Goal: Transaction & Acquisition: Purchase product/service

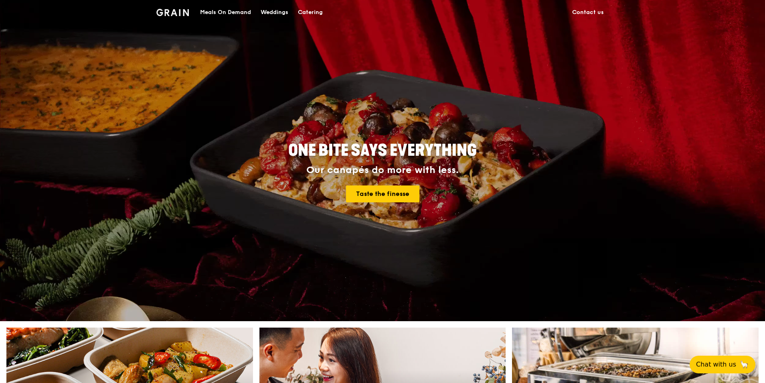
click at [309, 16] on div "Catering" at bounding box center [310, 12] width 25 height 24
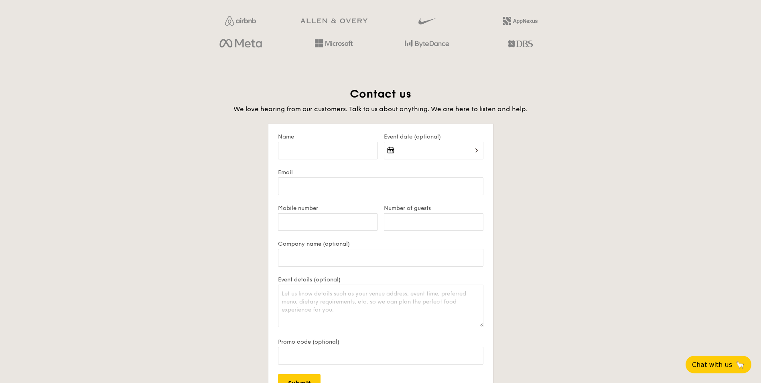
scroll to position [1364, 0]
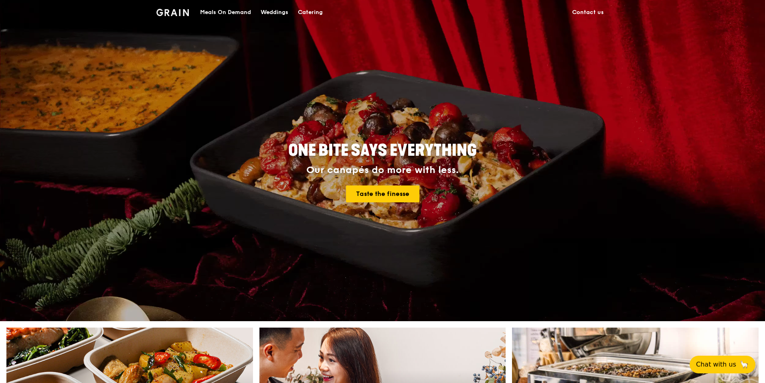
click at [175, 14] on img at bounding box center [172, 12] width 32 height 7
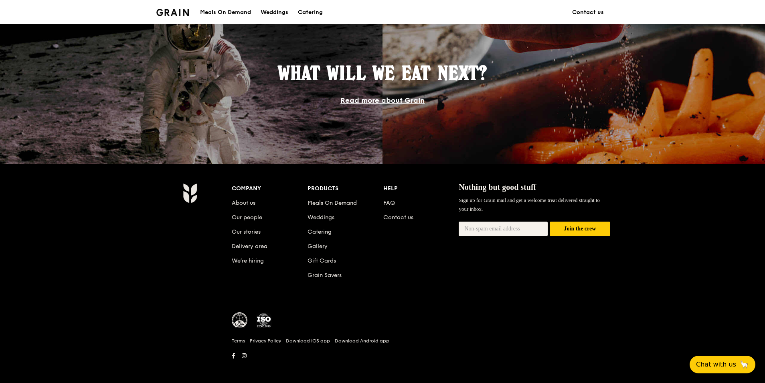
scroll to position [674, 0]
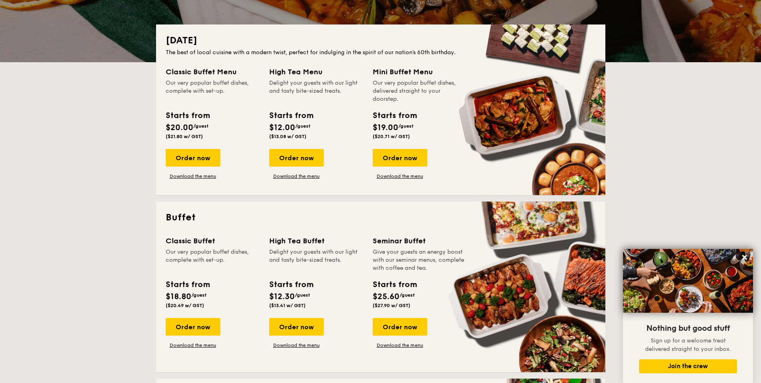
scroll to position [160, 0]
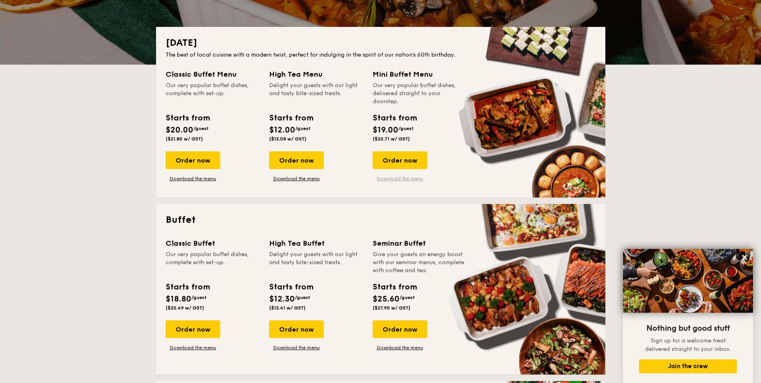
click at [393, 179] on link "Download the menu" at bounding box center [400, 178] width 55 height 6
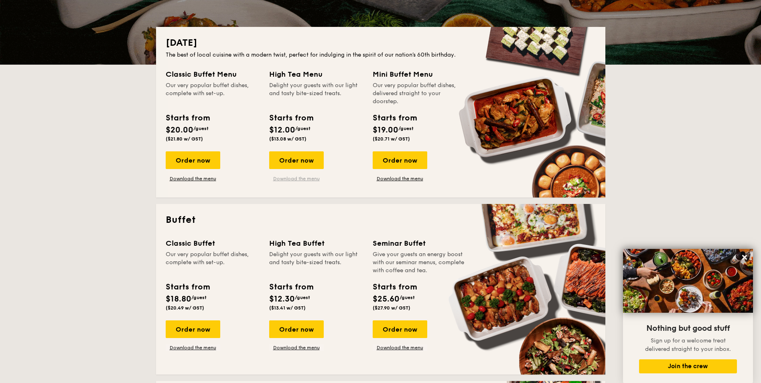
click at [309, 179] on link "Download the menu" at bounding box center [296, 178] width 55 height 6
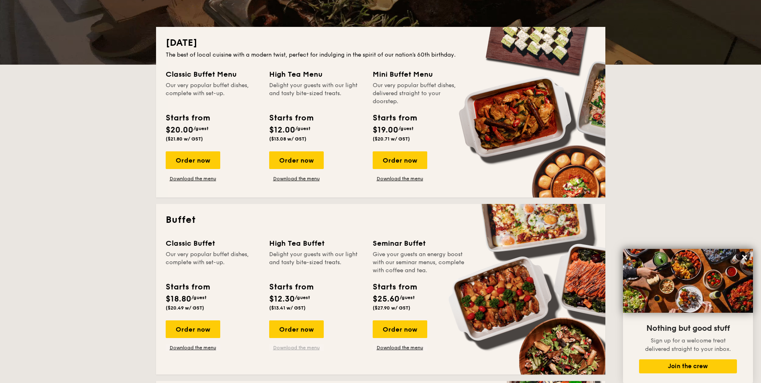
click at [313, 348] on link "Download the menu" at bounding box center [296, 347] width 55 height 6
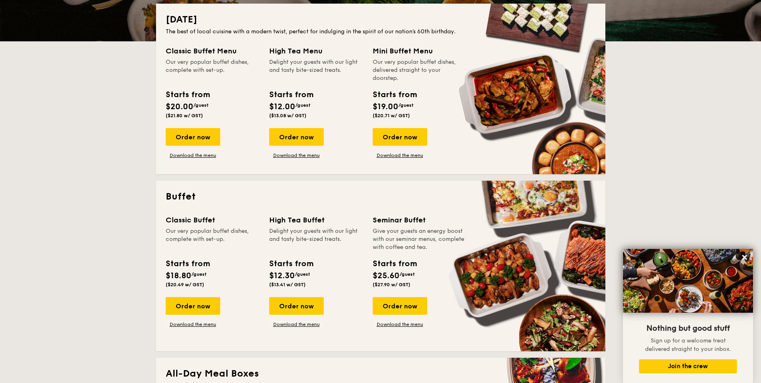
scroll to position [200, 0]
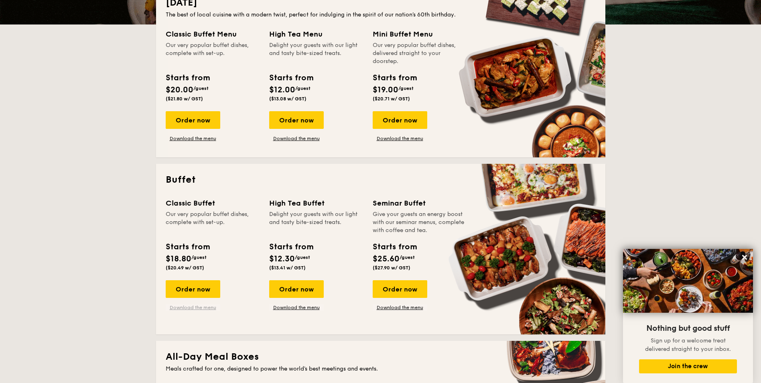
click at [195, 306] on link "Download the menu" at bounding box center [193, 307] width 55 height 6
click at [201, 290] on div "Order now" at bounding box center [193, 289] width 55 height 18
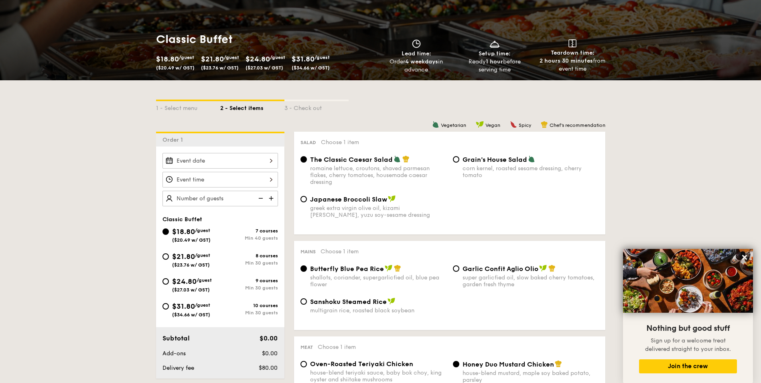
scroll to position [120, 0]
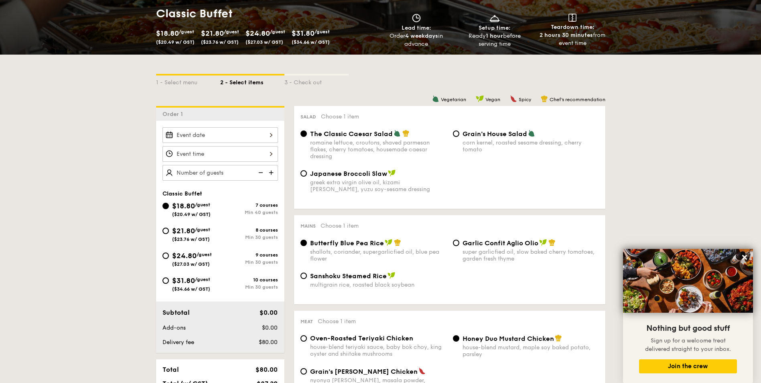
click at [263, 142] on input "Smoked Mesquite Whole Chicken brined in our in-house blend of herbs and spices,…" at bounding box center [220, 135] width 116 height 16
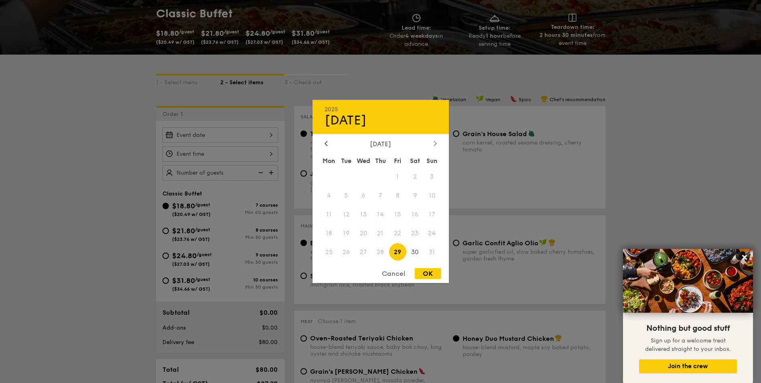
click at [436, 141] on div at bounding box center [435, 144] width 7 height 8
click at [436, 143] on icon at bounding box center [435, 142] width 3 height 5
click at [414, 233] on span "25" at bounding box center [414, 232] width 17 height 17
click at [427, 281] on div "Cancel OK" at bounding box center [381, 275] width 136 height 15
click at [428, 273] on div "OK" at bounding box center [428, 273] width 26 height 11
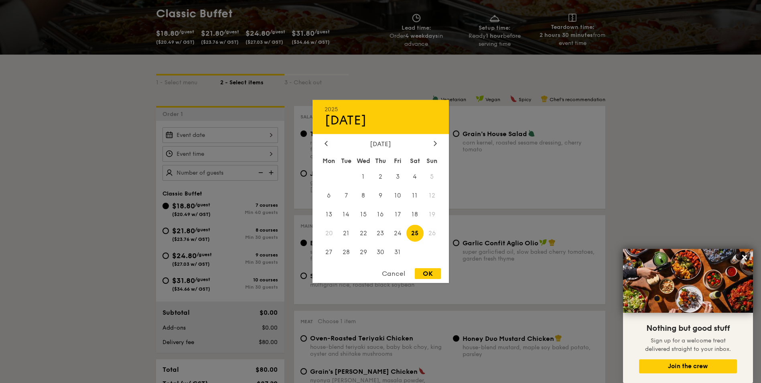
type input "[DATE]"
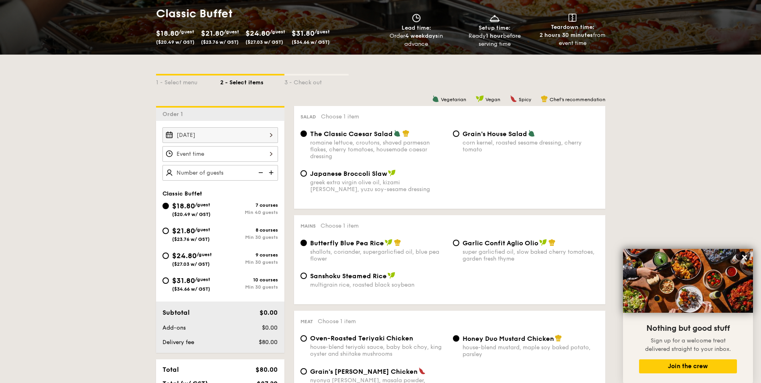
click at [494, 244] on span "Garlic Confit Aglio Olio" at bounding box center [501, 243] width 76 height 8
click at [459, 244] on input "Garlic Confit Aglio Olio super garlicfied oil, slow baked cherry tomatoes, gard…" at bounding box center [456, 243] width 6 height 6
radio input "true"
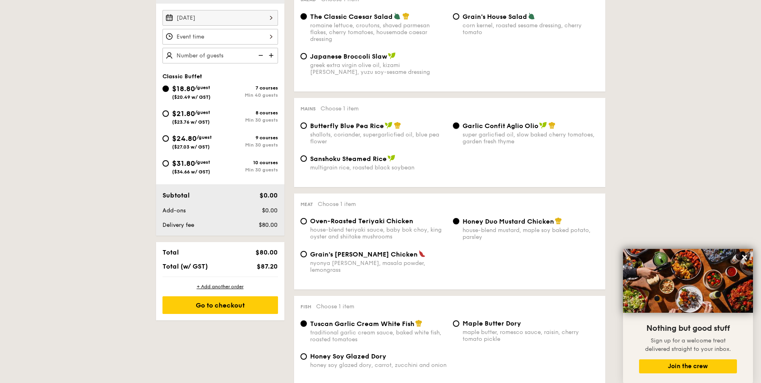
scroll to position [241, 0]
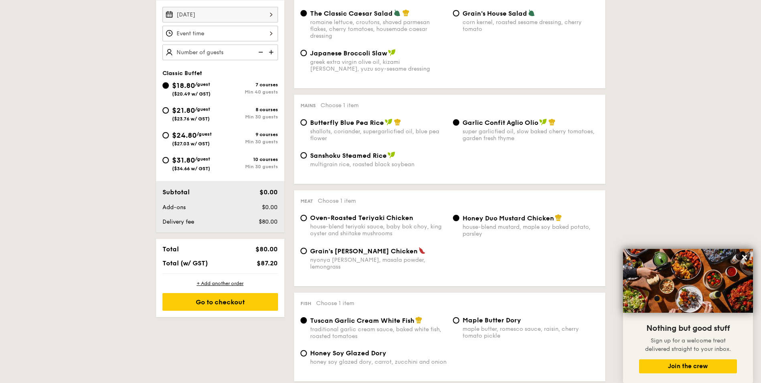
click at [390, 215] on span "Oven-Roasted Teriyaki Chicken" at bounding box center [361, 218] width 103 height 8
click at [307, 215] on input "Oven-Roasted Teriyaki Chicken house-blend teriyaki sauce, baby bok choy, king o…" at bounding box center [303, 218] width 6 height 6
radio input "true"
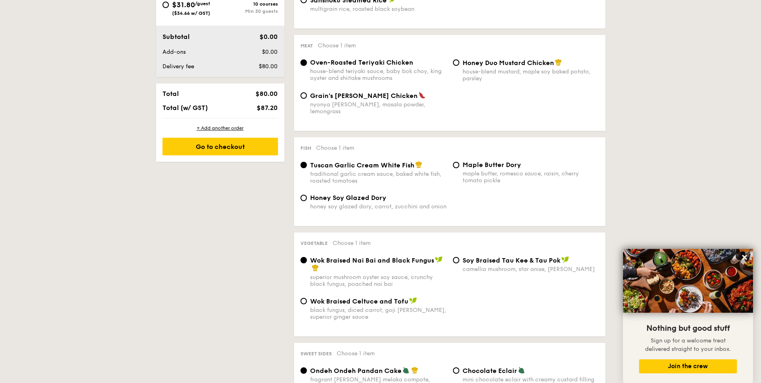
scroll to position [401, 0]
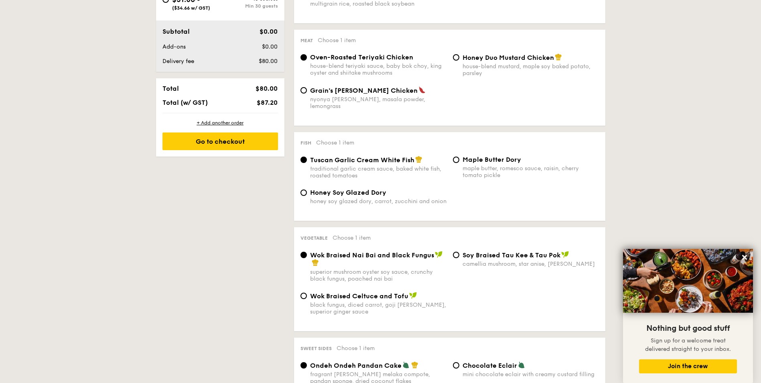
click at [492, 260] on div "camellia mushroom, star anise, [PERSON_NAME]" at bounding box center [531, 263] width 136 height 7
click at [459, 254] on input "⁠Soy Braised Tau Kee & Tau Pok camellia mushroom, star anise, goji [PERSON_NAME]" at bounding box center [456, 255] width 6 height 6
radio input "true"
click at [422, 251] on span "Wok Braised Nai Bai and Black Fungus" at bounding box center [372, 255] width 124 height 8
click at [307, 252] on input "Wok Braised Nai Bai and Black Fungus superior mushroom oyster soy sauce, crunch…" at bounding box center [303, 255] width 6 height 6
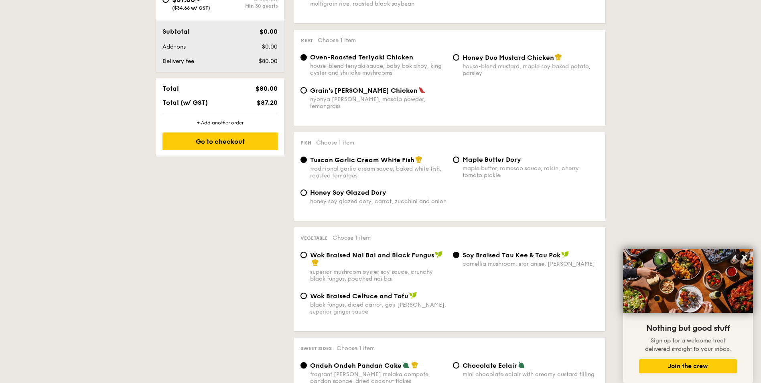
radio input "true"
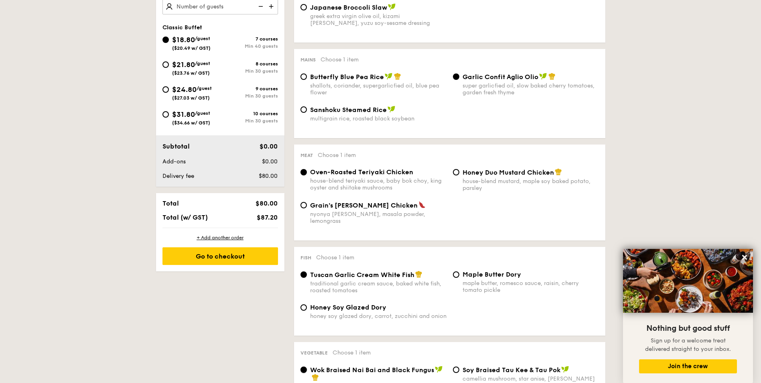
scroll to position [166, 0]
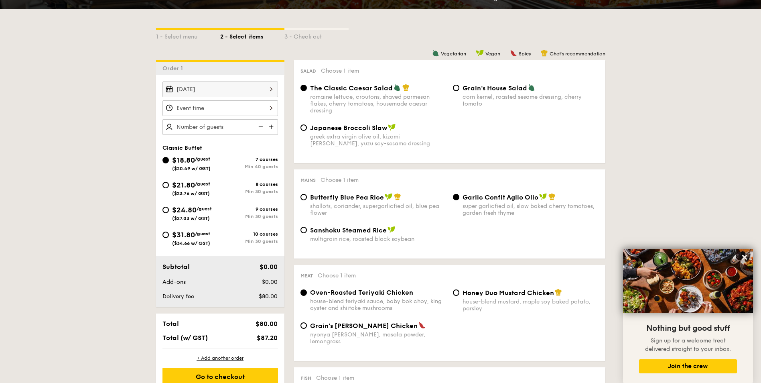
click at [270, 128] on img at bounding box center [272, 126] width 12 height 15
type input "40 guests"
click at [270, 108] on input "Smoked Mesquite Whole Chicken brined in our in-house blend of herbs and spices,…" at bounding box center [220, 108] width 116 height 16
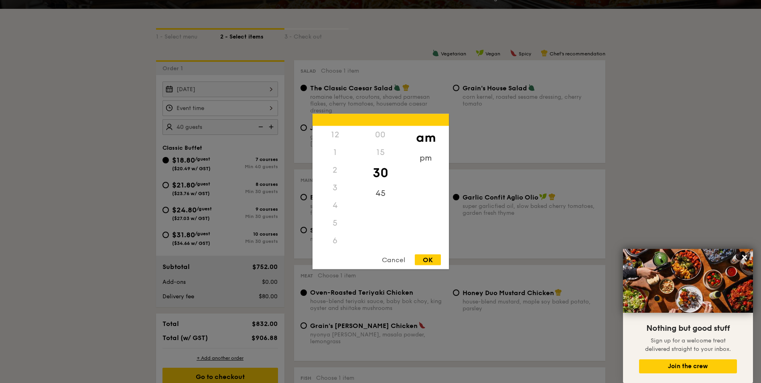
scroll to position [88, 0]
drag, startPoint x: 340, startPoint y: 169, endPoint x: 340, endPoint y: 136, distance: 32.5
click at [340, 136] on div "12 1 2 3 4 5 6 7 8 9 10 11" at bounding box center [335, 187] width 45 height 122
click at [305, 103] on div at bounding box center [380, 191] width 761 height 383
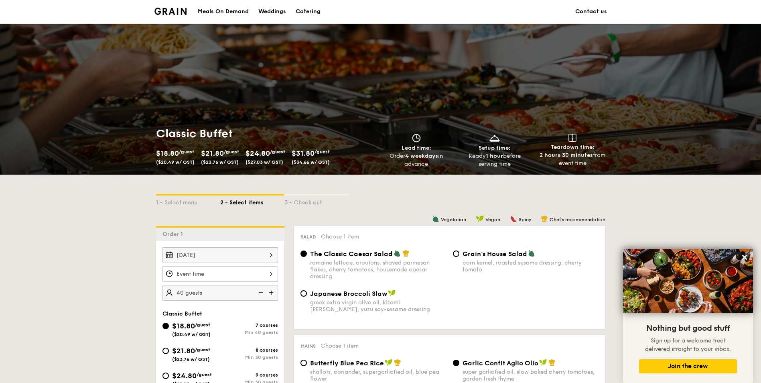
scroll to position [0, 0]
